Goal: Transaction & Acquisition: Purchase product/service

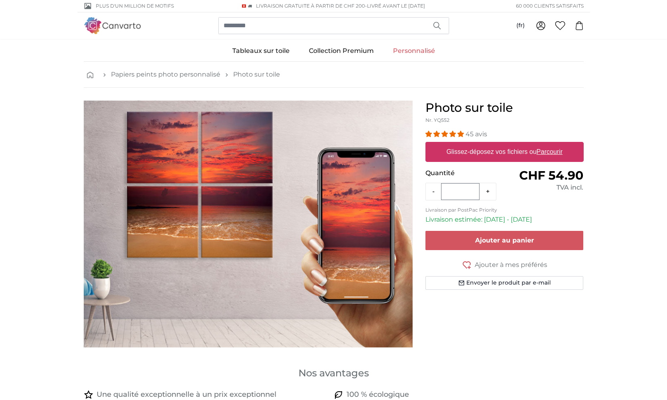
click at [558, 151] on u "Parcourir" at bounding box center [549, 151] width 26 height 7
click at [558, 144] on input "Glissez-déposez vos fichiers ou Parcourir" at bounding box center [504, 143] width 158 height 2
type input "**********"
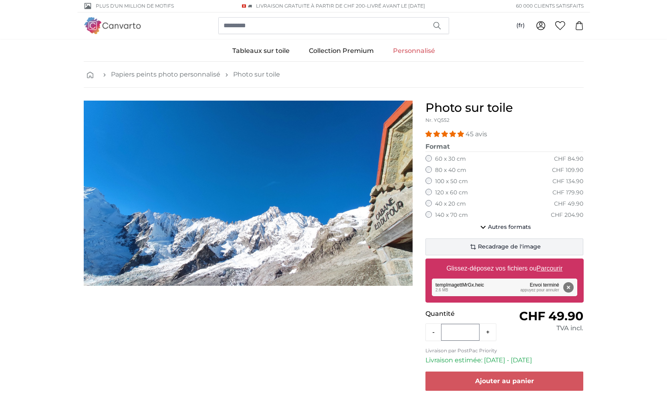
click at [489, 246] on span "Recadrage de l'image" at bounding box center [509, 247] width 63 height 8
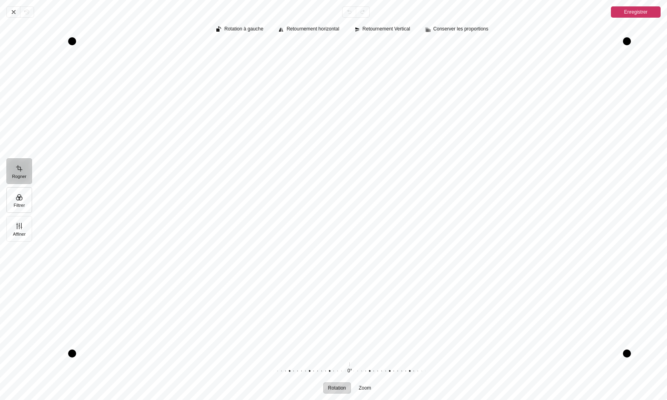
click at [20, 201] on button "Filtrer" at bounding box center [19, 200] width 26 height 26
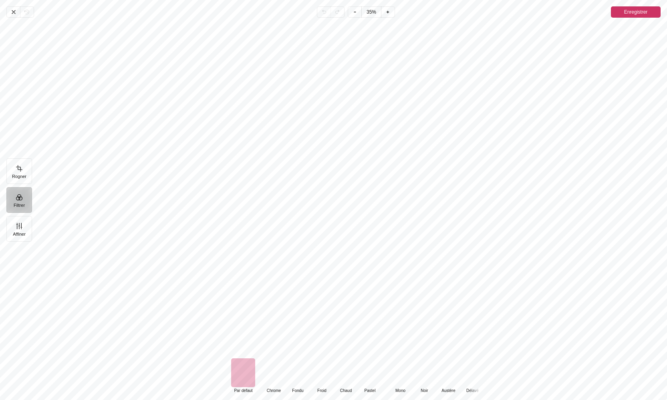
click at [403, 375] on div "Pintura" at bounding box center [400, 372] width 24 height 29
click at [350, 376] on div "Pintura" at bounding box center [346, 372] width 24 height 29
click at [396, 375] on div "Pintura" at bounding box center [400, 372] width 24 height 29
click at [428, 376] on div "Pintura" at bounding box center [424, 372] width 24 height 29
click at [468, 374] on div "Pintura" at bounding box center [472, 372] width 24 height 29
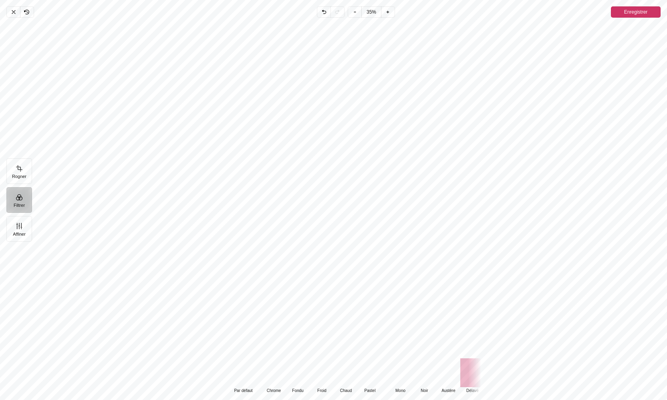
click at [453, 375] on div "Pintura" at bounding box center [448, 372] width 24 height 29
drag, startPoint x: 492, startPoint y: 380, endPoint x: 516, endPoint y: 376, distance: 24.4
click at [516, 376] on div "Default Par défaut Classic Chrome Fondu Froid Chaud Pastel Monochrome Mono Noir…" at bounding box center [352, 375] width 628 height 35
drag, startPoint x: 403, startPoint y: 369, endPoint x: 322, endPoint y: 362, distance: 80.4
click at [322, 362] on div "Default Par défaut Classic Chrome Fondu Froid Chaud Pastel Monochrome Mono Noir…" at bounding box center [299, 375] width 368 height 35
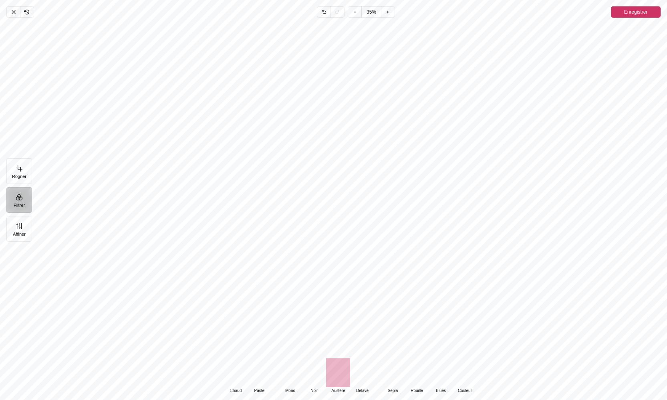
click at [390, 378] on div "Pintura" at bounding box center [392, 372] width 24 height 29
click at [461, 374] on div "Pintura" at bounding box center [465, 372] width 24 height 29
click at [290, 376] on div "Pintura" at bounding box center [290, 372] width 24 height 29
click at [14, 14] on icon "Pintura" at bounding box center [13, 12] width 6 height 6
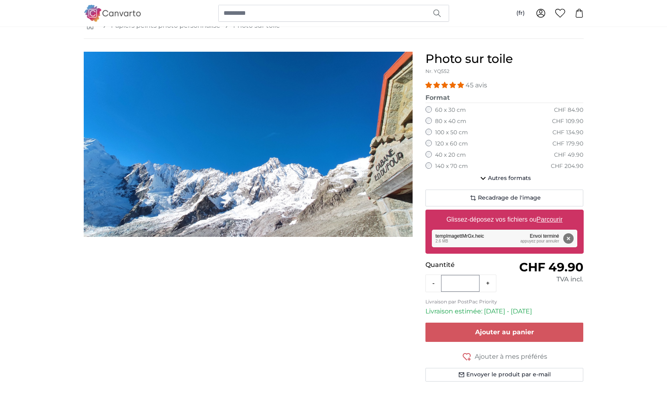
scroll to position [56, 0]
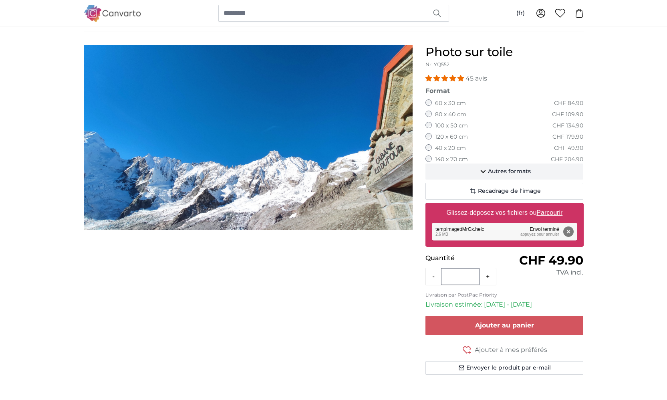
click at [520, 172] on span "Autres formats" at bounding box center [509, 171] width 43 height 8
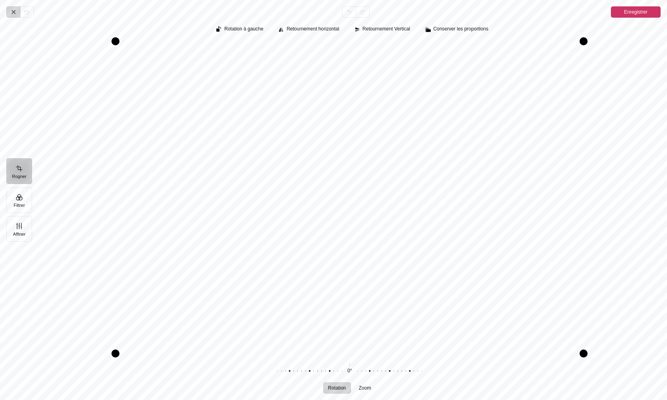
click at [11, 13] on icon "Pintura" at bounding box center [13, 12] width 6 height 6
